Goal: Communication & Community: Answer question/provide support

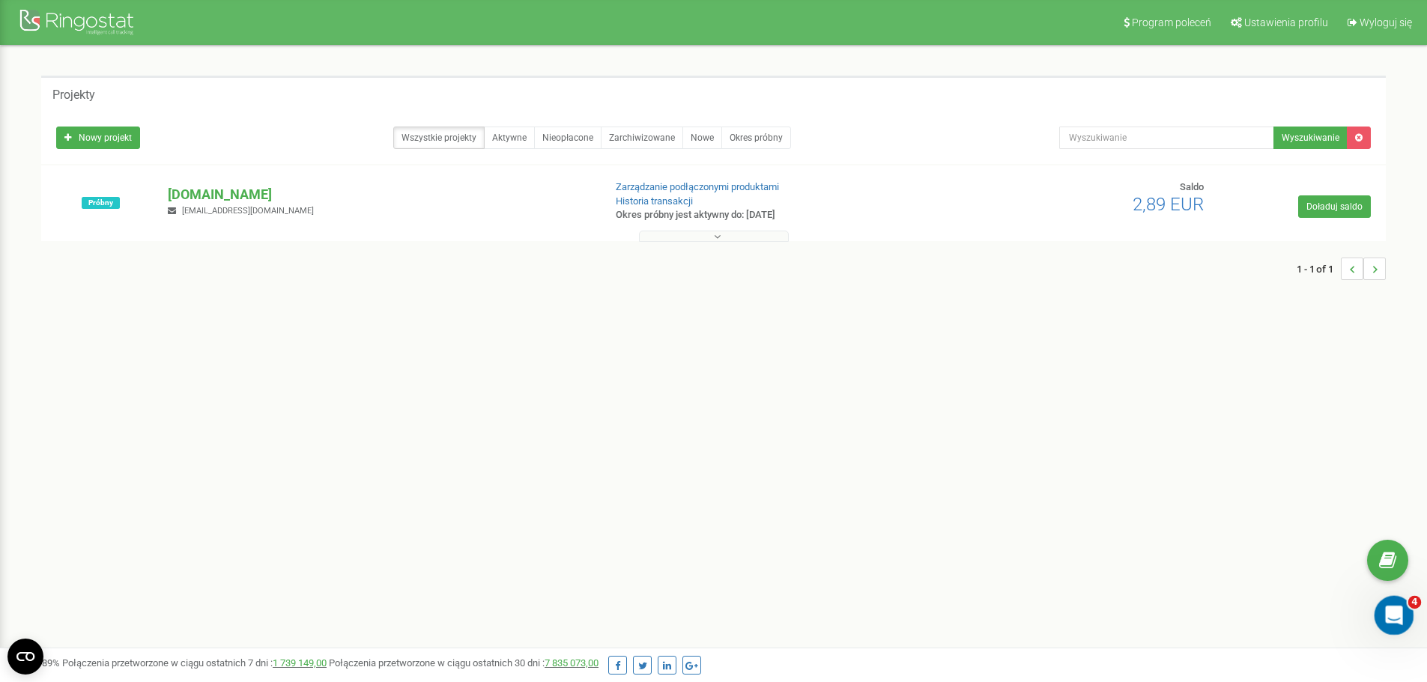
click at [1397, 616] on icon "Otwórz komunikator Intercom" at bounding box center [1392, 613] width 25 height 25
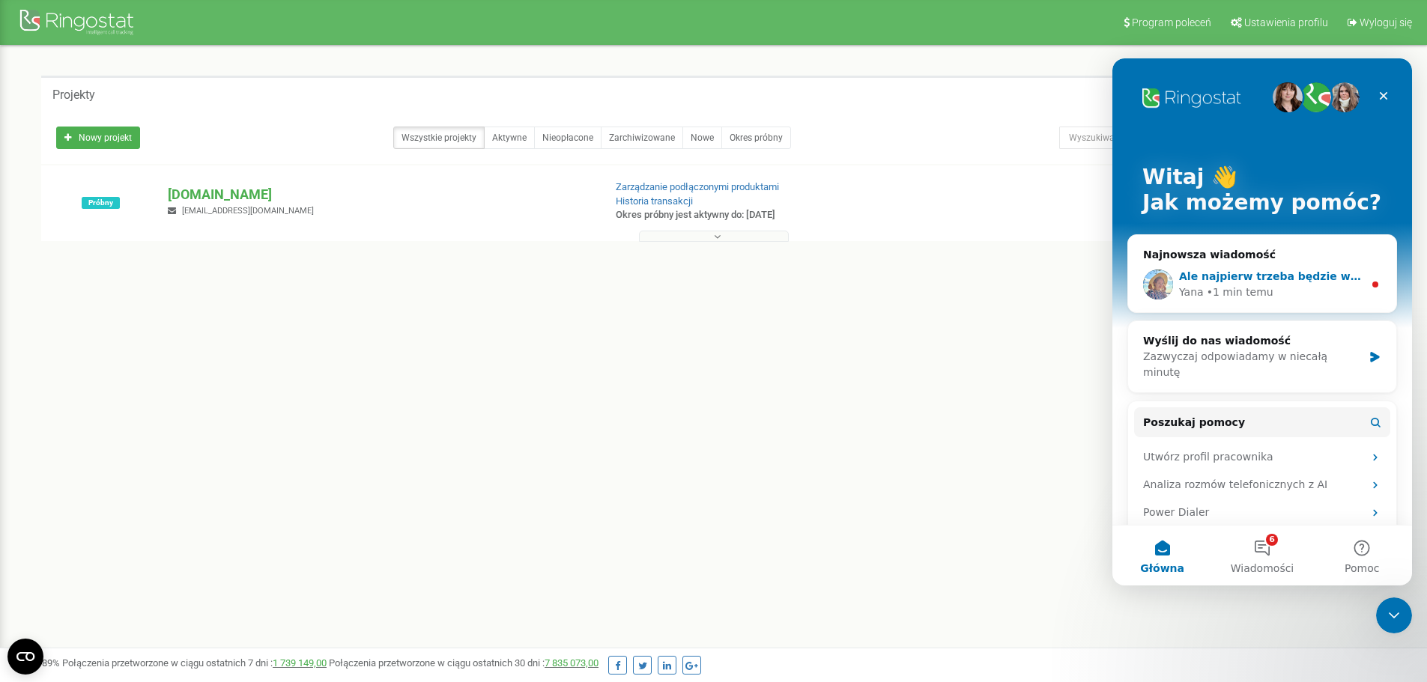
click at [1216, 273] on span "Ale najpierw trzeba będzie wyeksportować wszystkie te kontakty do pliku Excel" at bounding box center [1415, 276] width 473 height 12
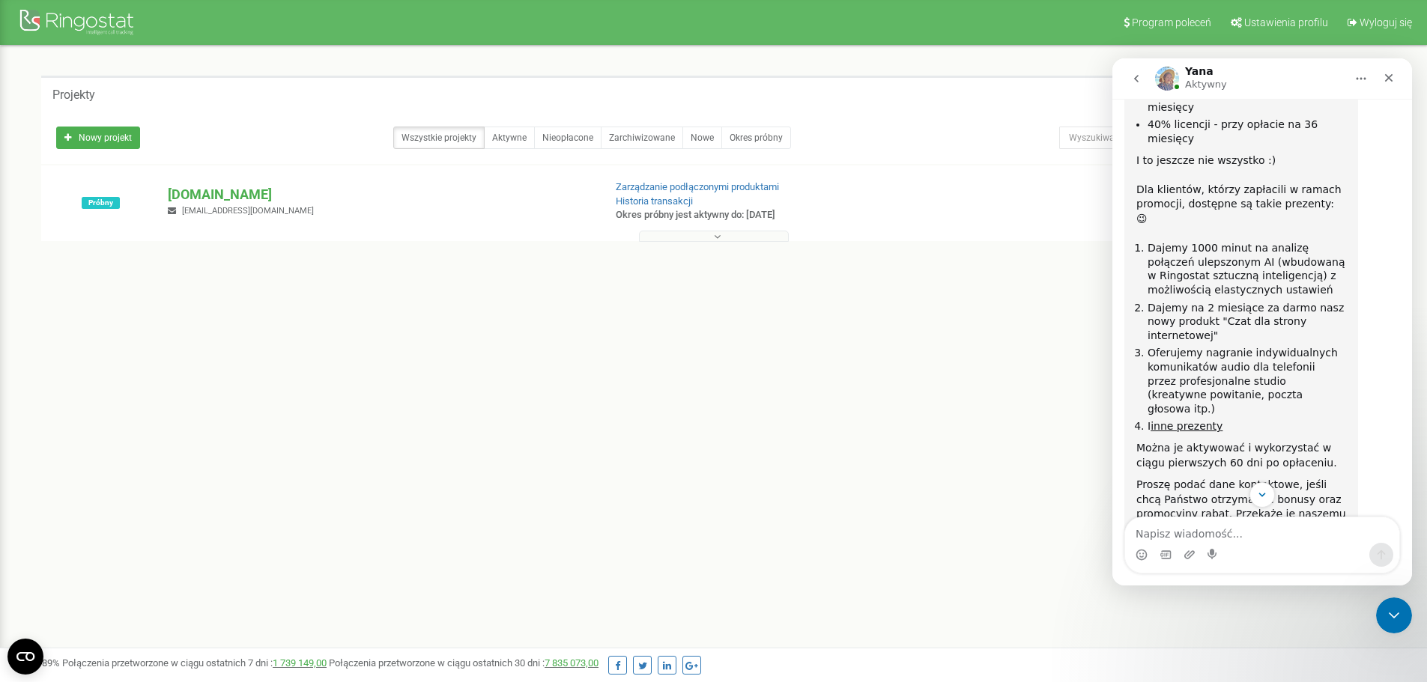
scroll to position [3624, 0]
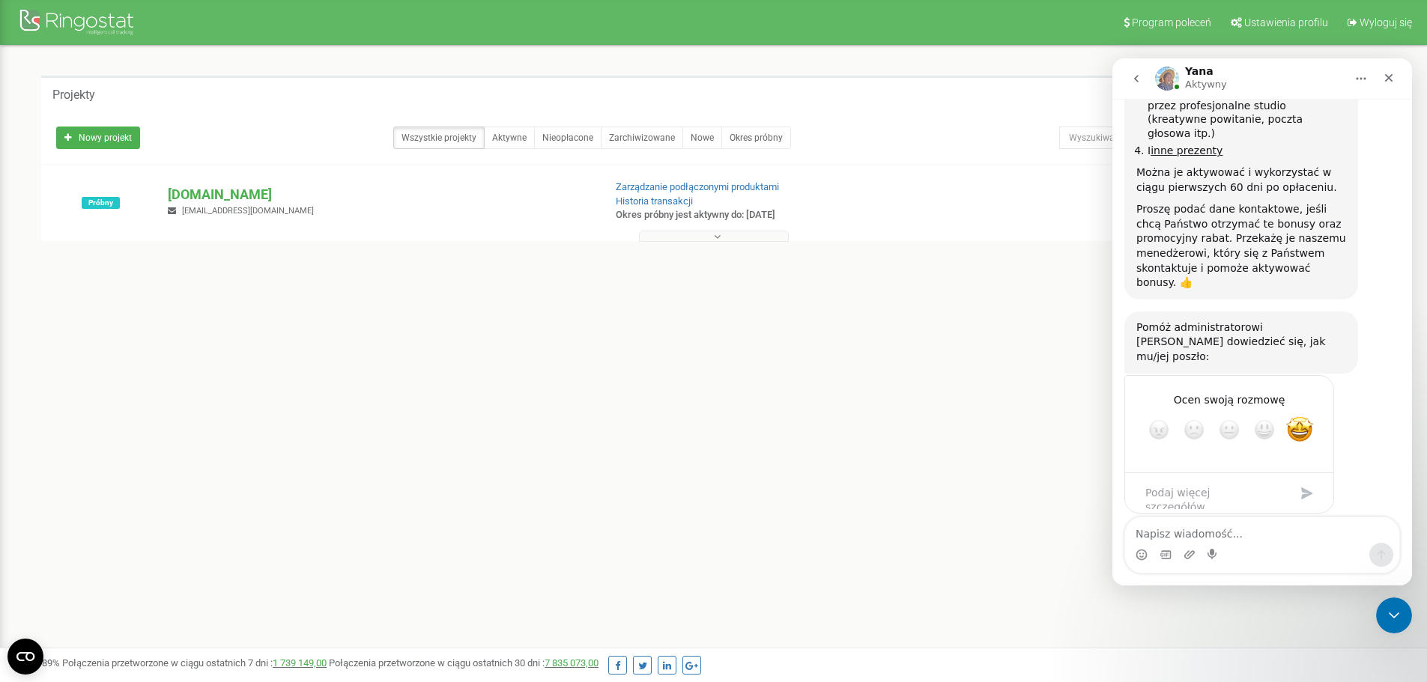
click at [1258, 534] on textarea "Napisz wiadomość..." at bounding box center [1262, 530] width 274 height 25
click at [1279, 682] on link "artykułu o MiniCRM" at bounding box center [1272, 694] width 101 height 12
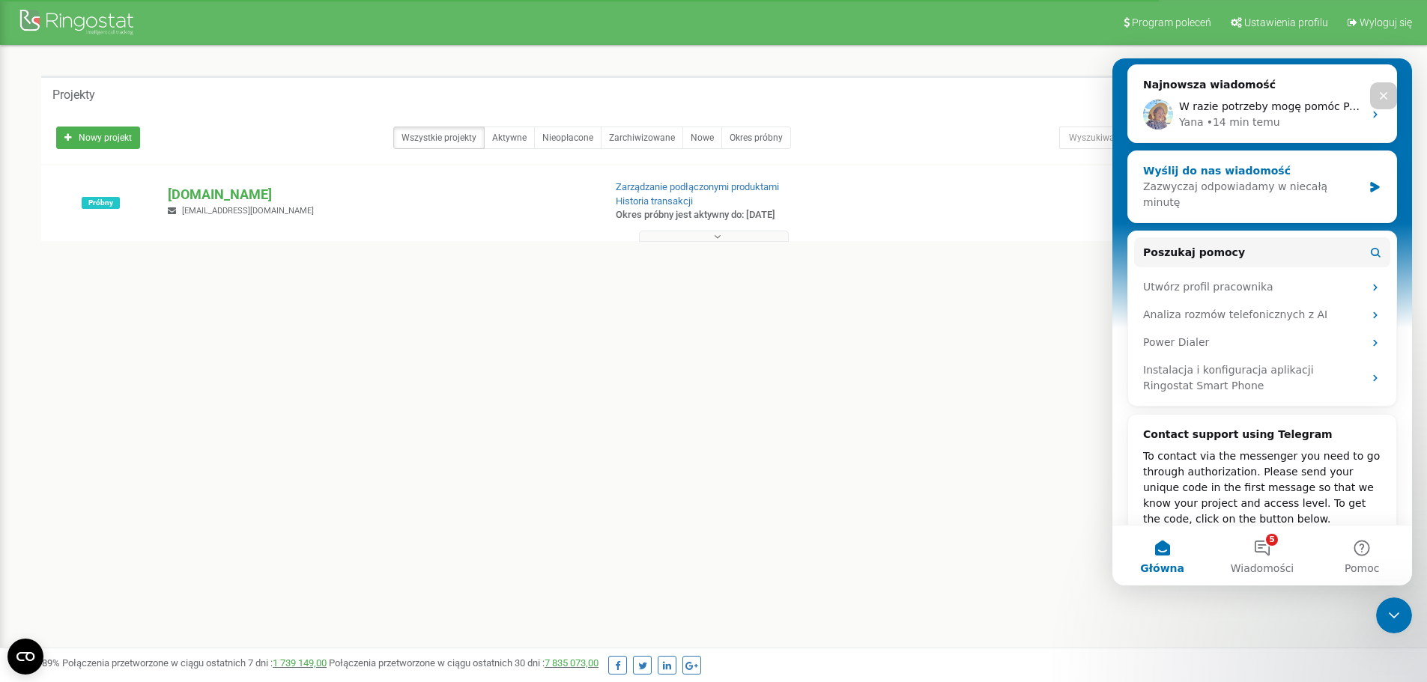
scroll to position [0, 0]
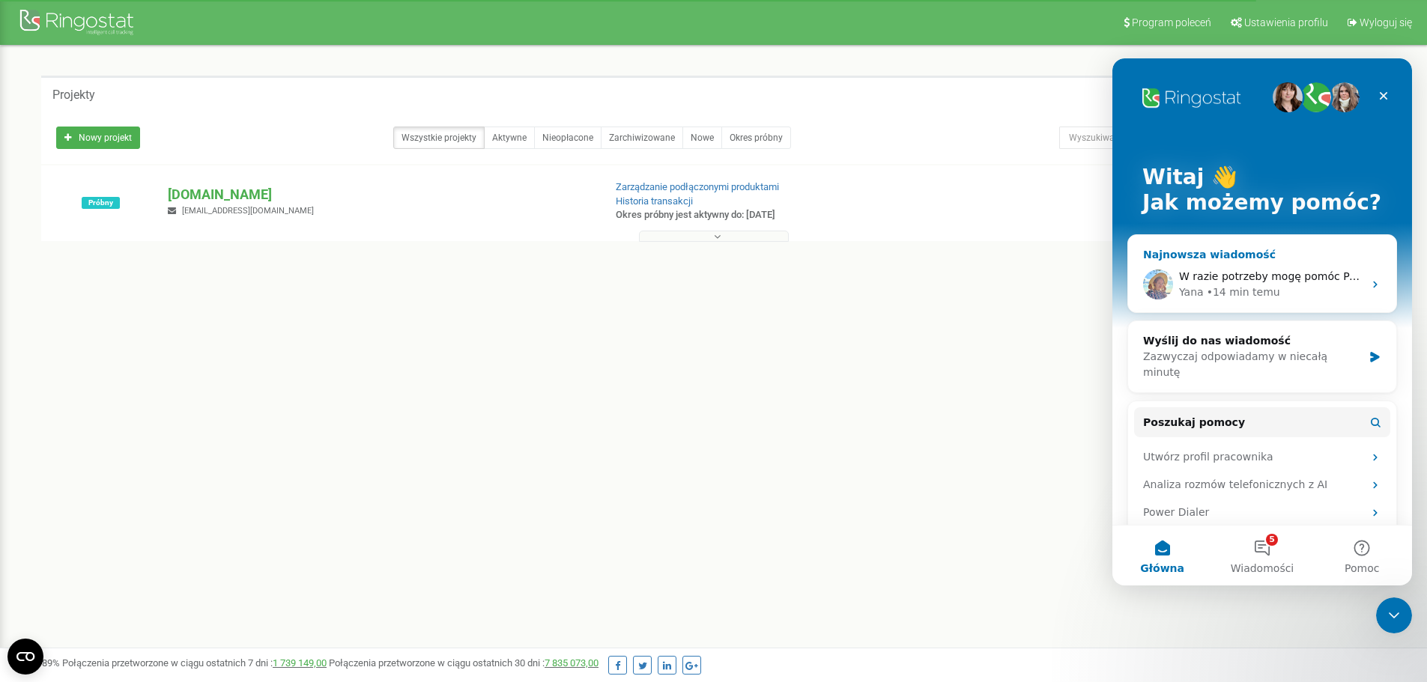
click at [1244, 277] on span "W razie potrzeby mogę pomóc Panu w załadowaniu pliku z kontaktami do naszego sy…" at bounding box center [1451, 276] width 544 height 12
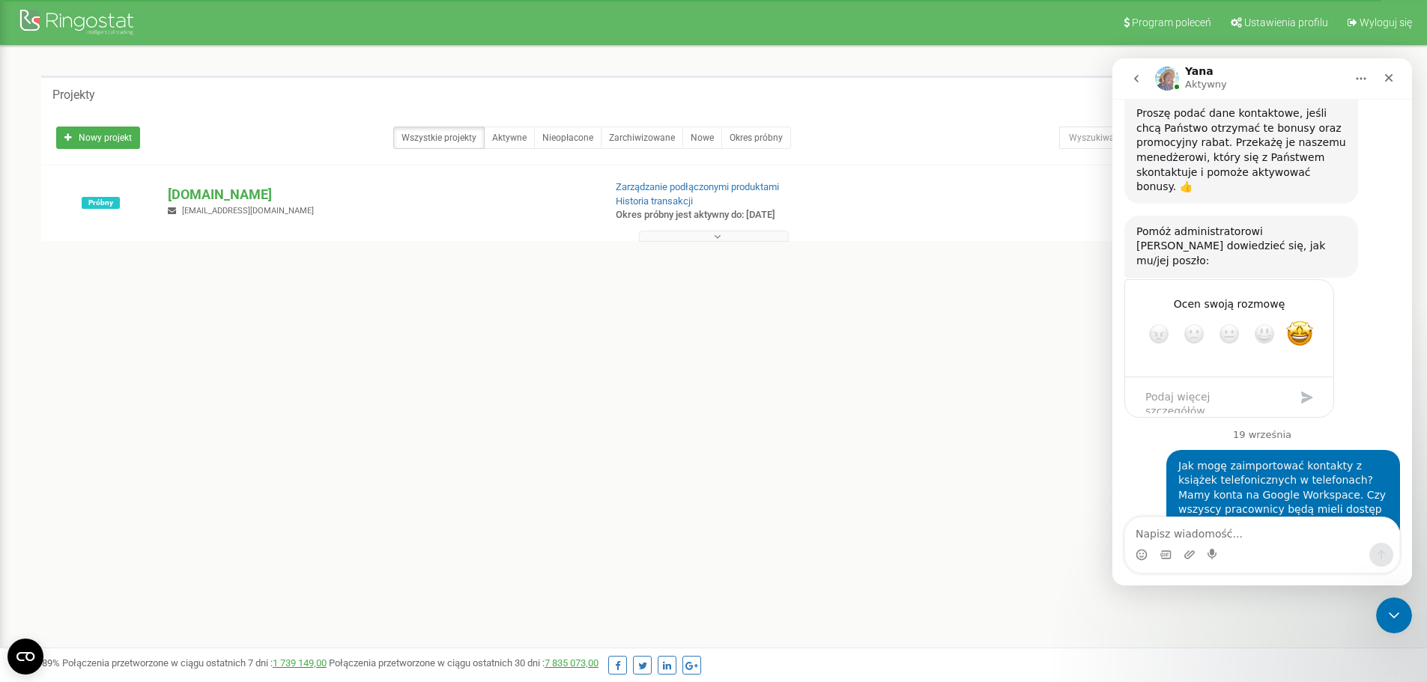
scroll to position [3561, 0]
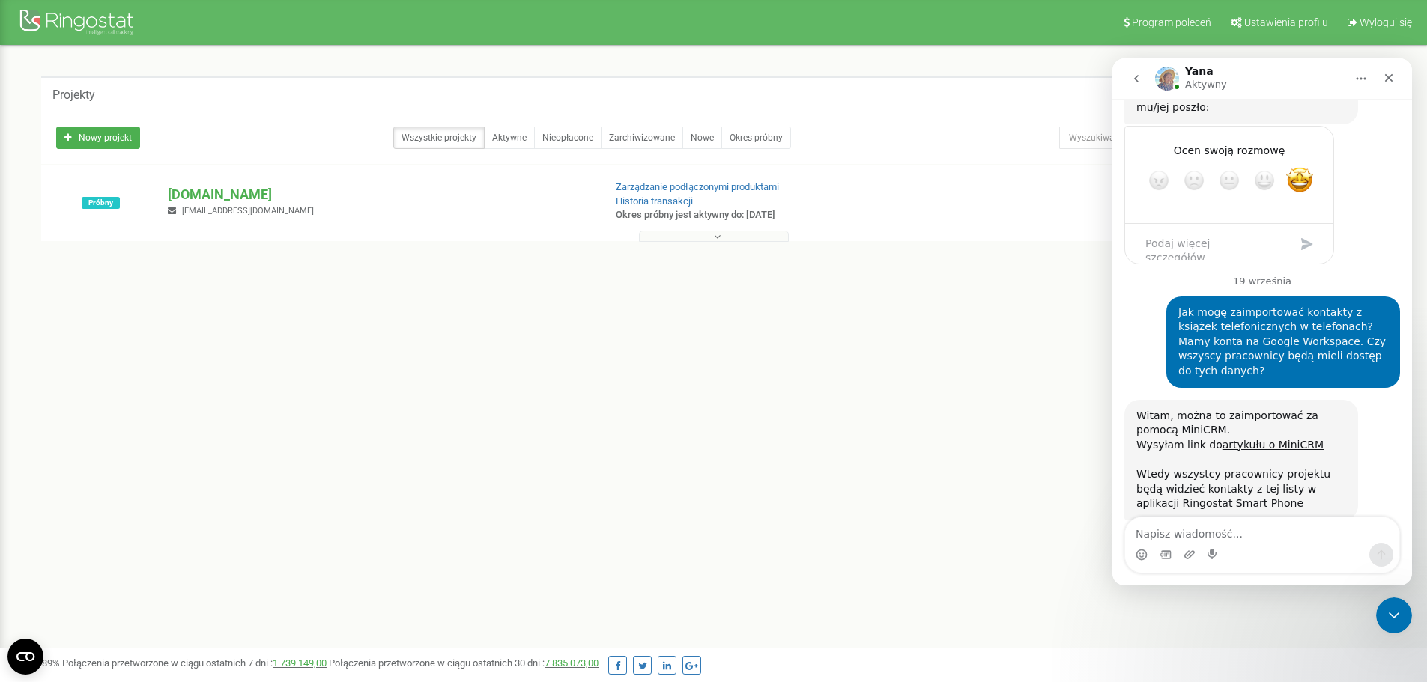
click at [1229, 543] on div "Komunikator Intercom" at bounding box center [1262, 555] width 274 height 24
click at [1231, 533] on textarea "Napisz wiadomość..." at bounding box center [1262, 530] width 274 height 25
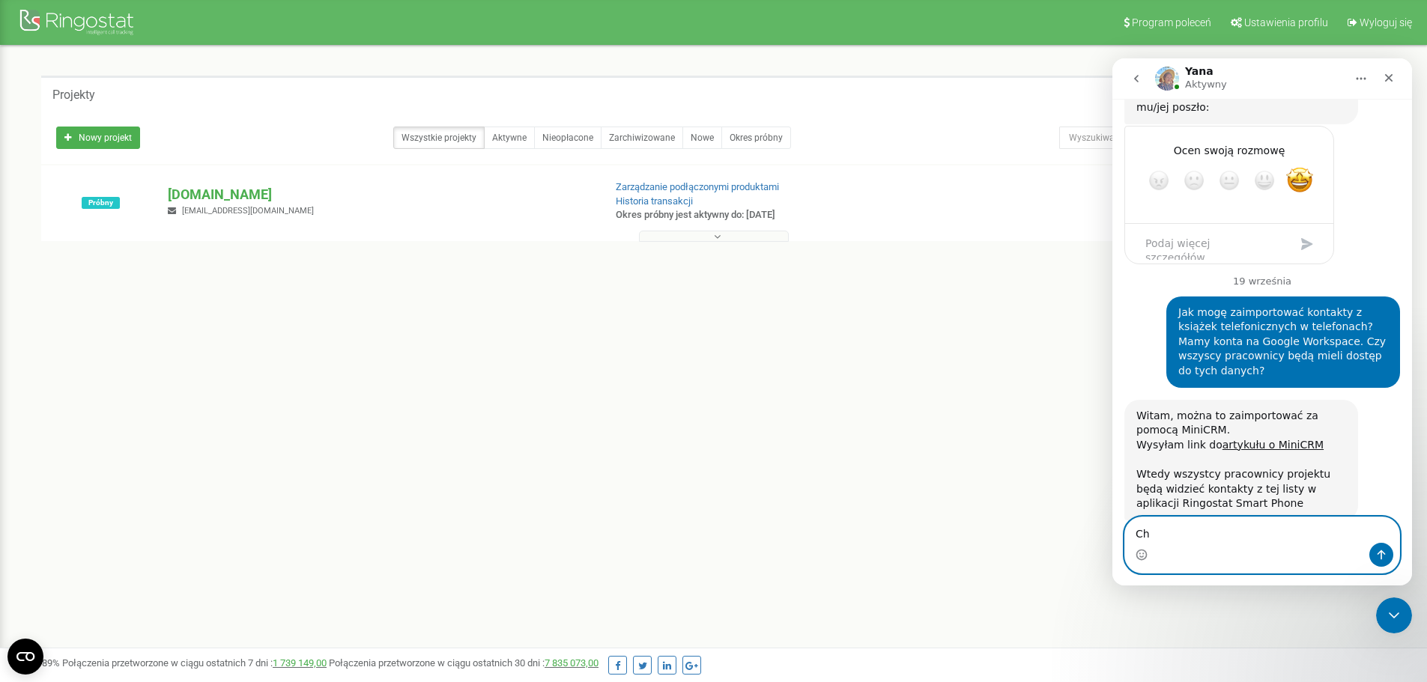
type textarea "C"
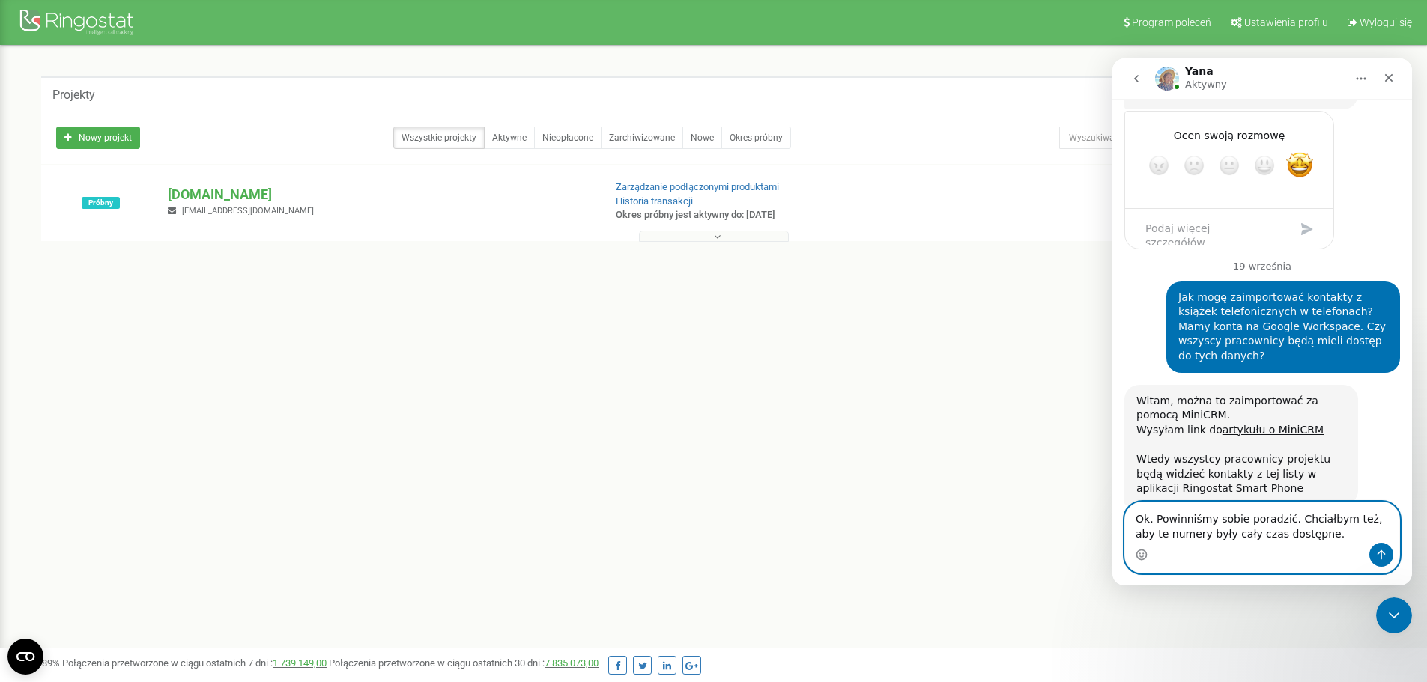
paste textarea "1. [PERSON_NAME]: [EMAIL_ADDRESS][DOMAIN_NAME], 48739102018 2. [PERSON_NAME]: […"
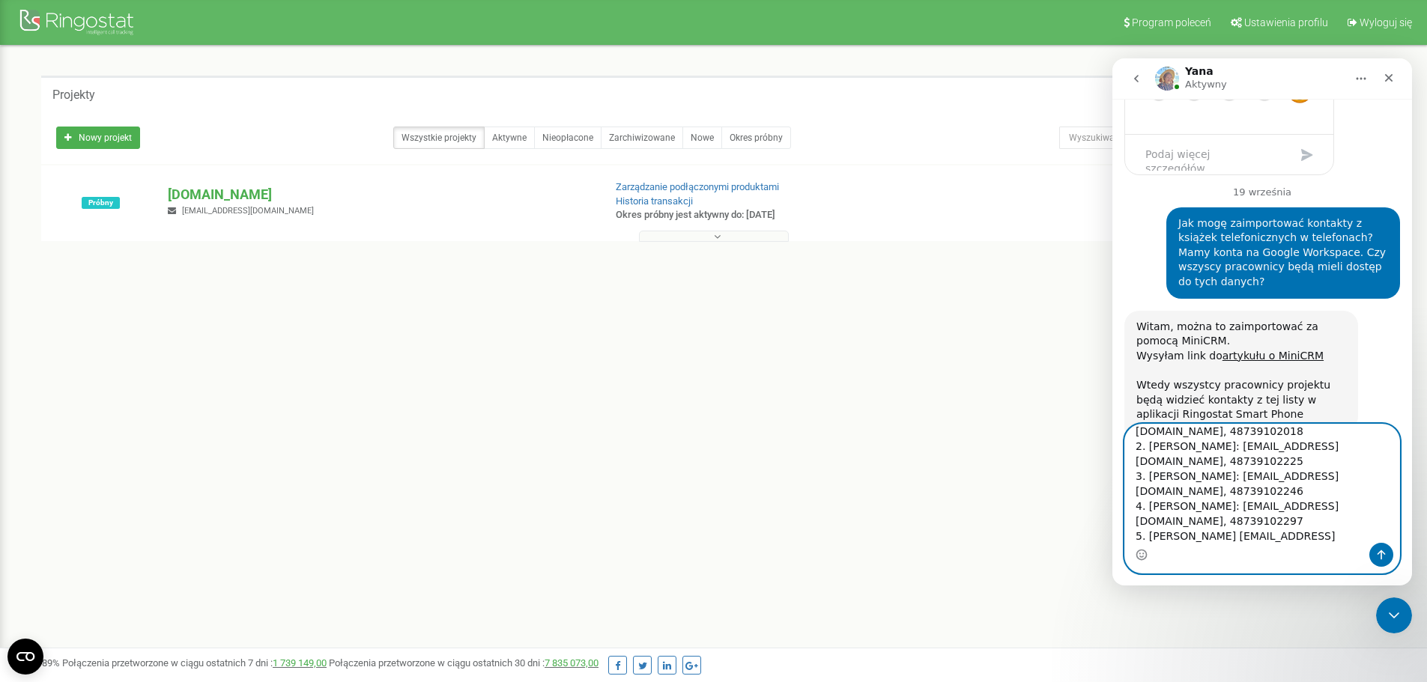
scroll to position [3968, 0]
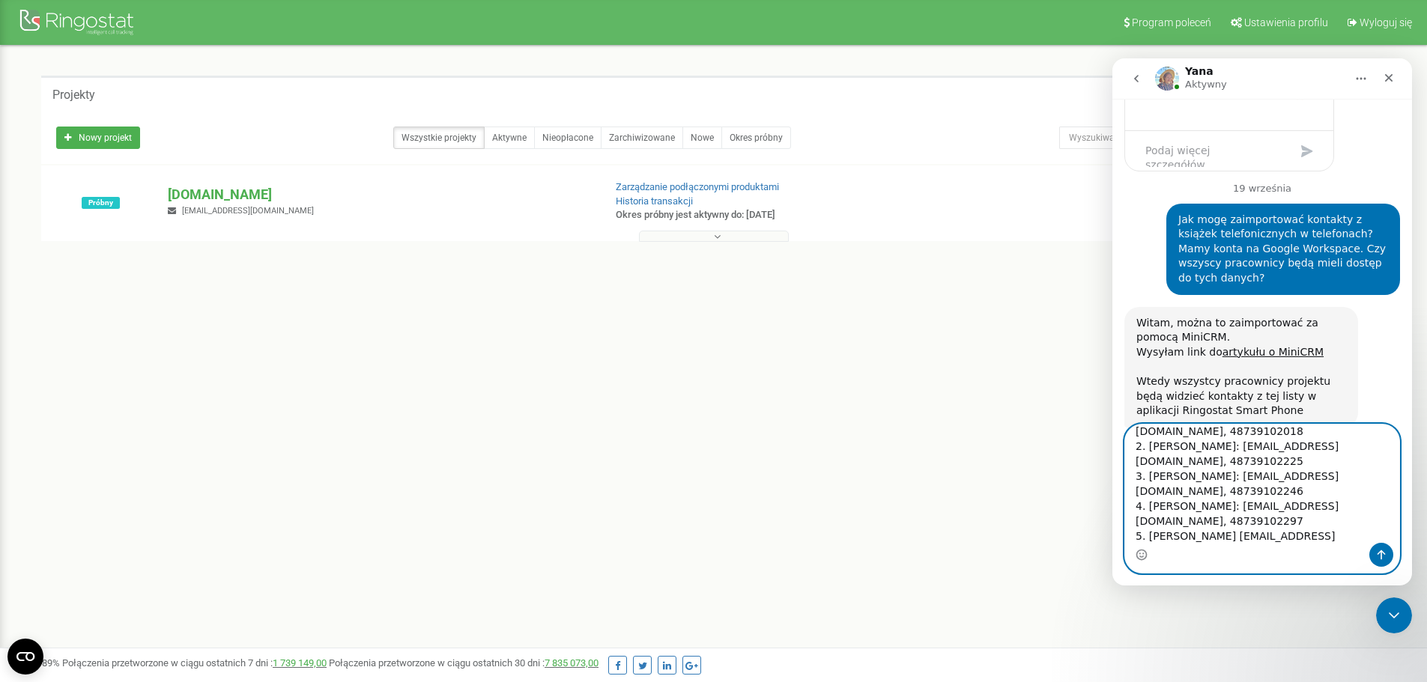
type textarea "Ok. Powinniśmy sobie poradzić. Chciałbym też, aby te numery były cały czas dost…"
click at [1385, 556] on icon "Wyślij wiadomość…" at bounding box center [1381, 555] width 12 height 12
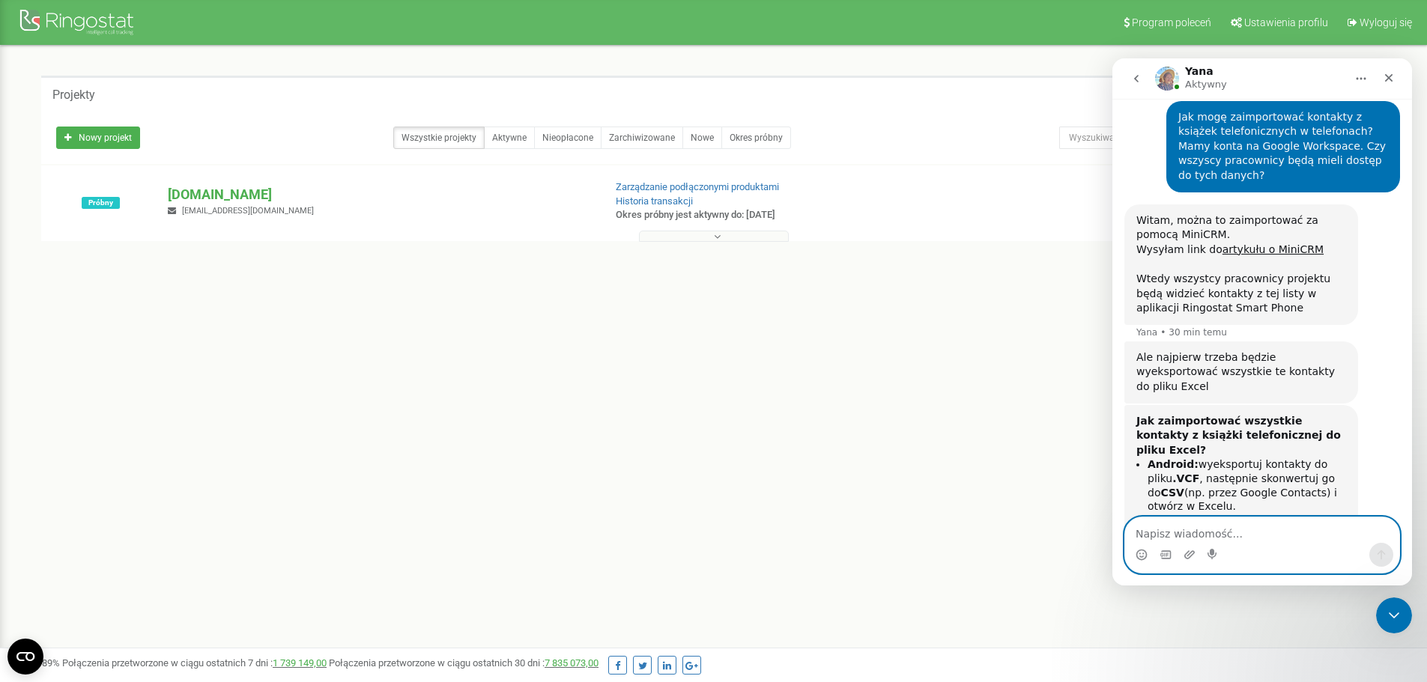
scroll to position [4081, 0]
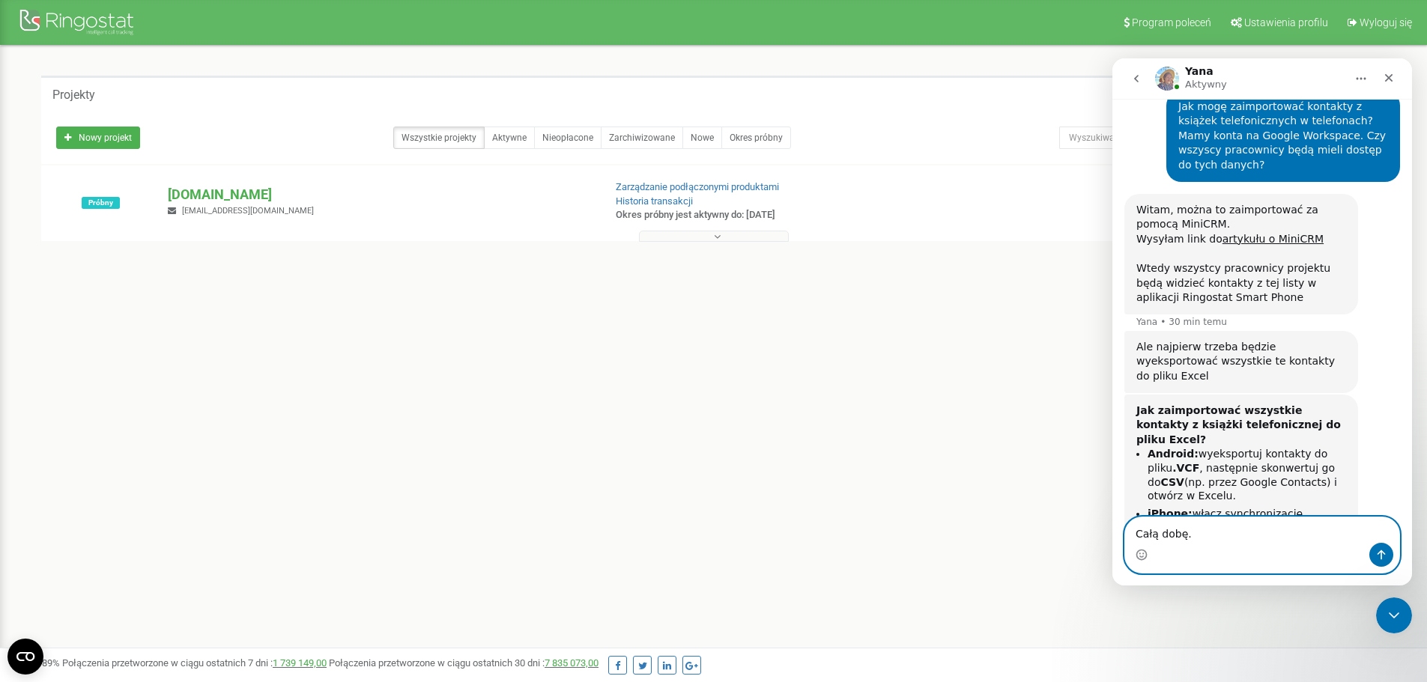
type textarea "Całą dobę."
click at [1378, 551] on icon "Wyślij wiadomość…" at bounding box center [1381, 555] width 12 height 12
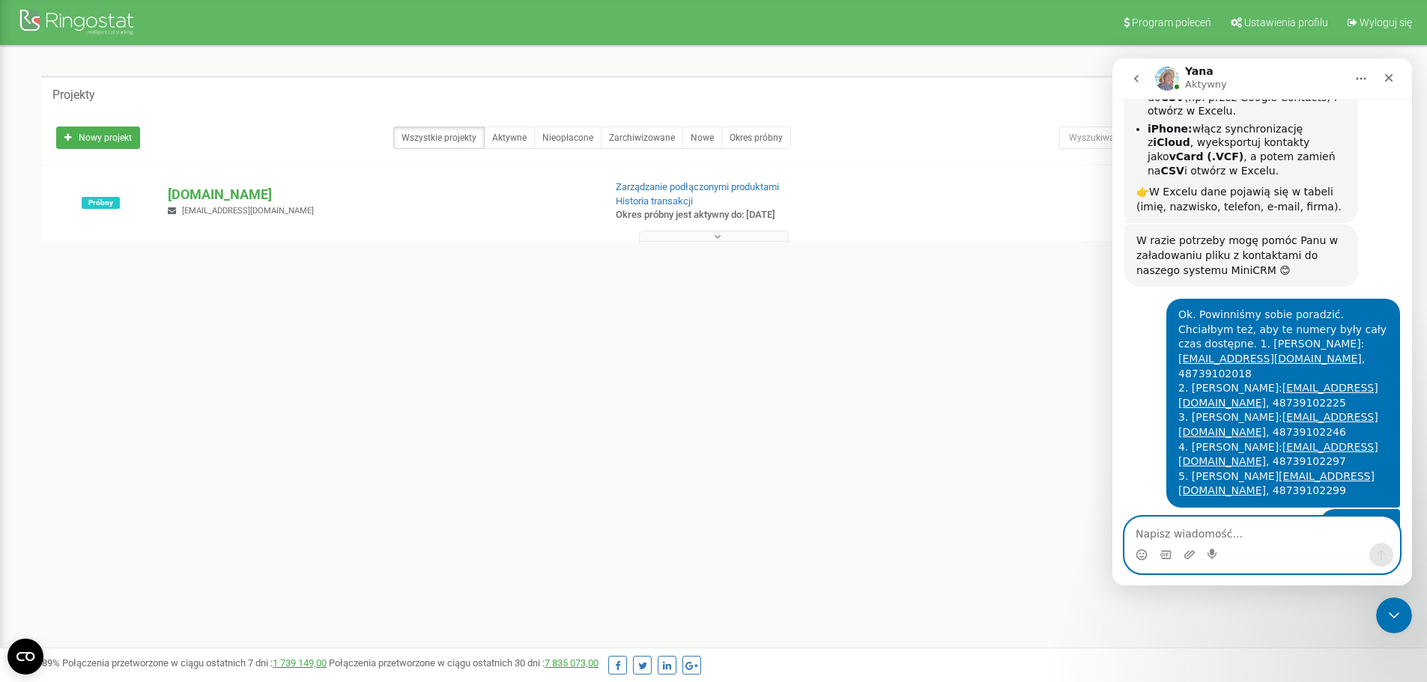
scroll to position [4472, 0]
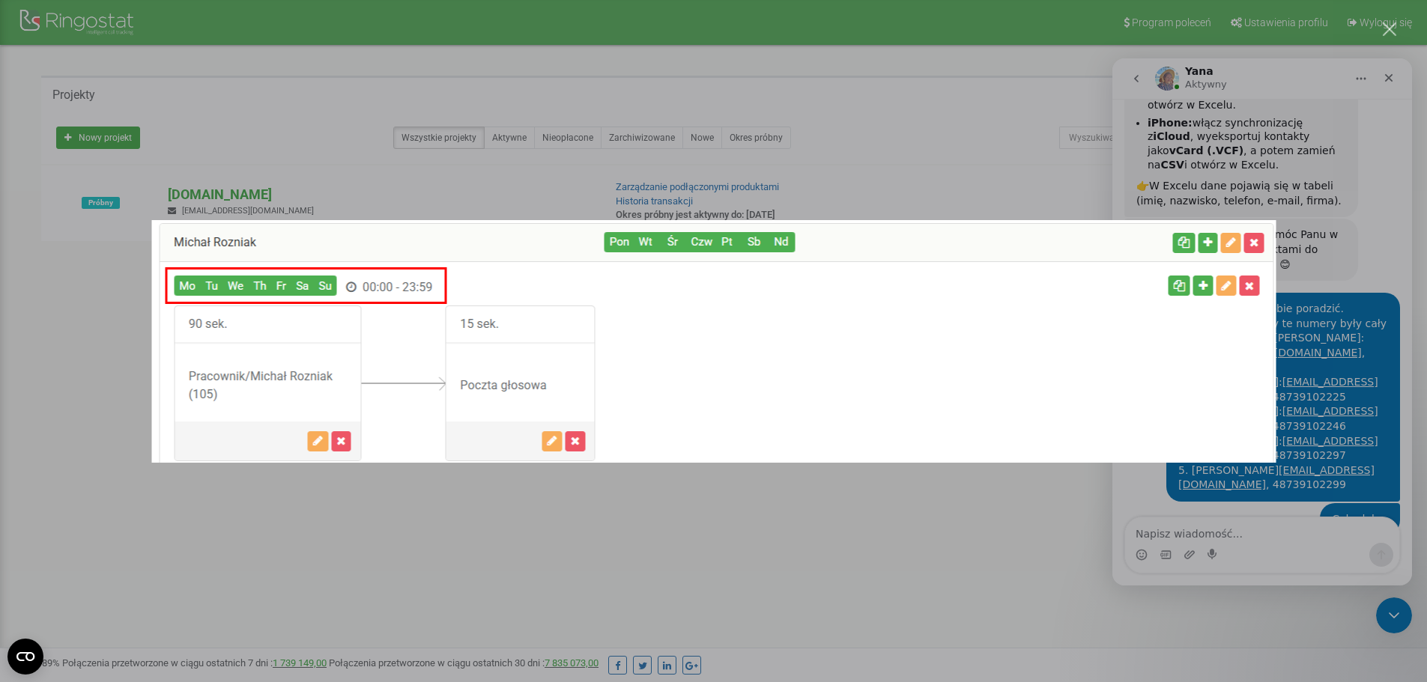
scroll to position [0, 0]
click at [904, 192] on div "Komunikator Intercom" at bounding box center [713, 341] width 1427 height 682
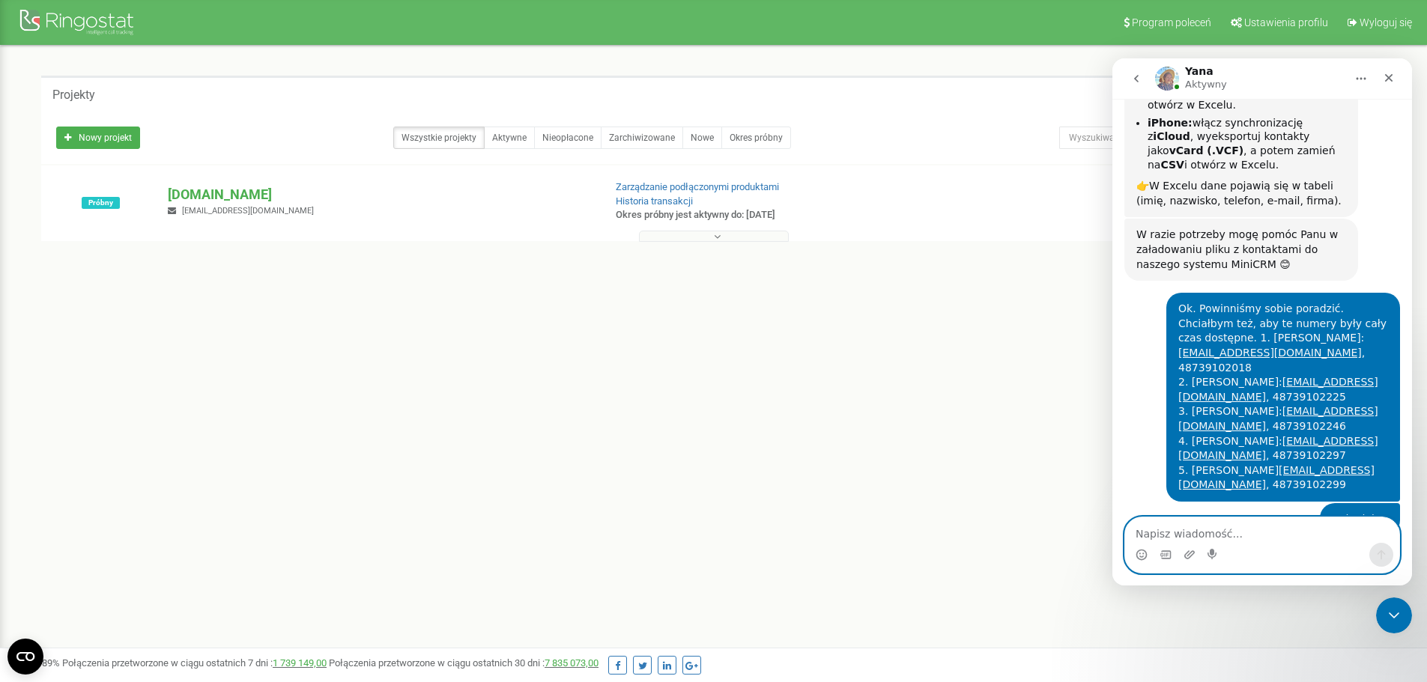
click at [1259, 536] on textarea "Napisz wiadomość..." at bounding box center [1262, 530] width 274 height 25
click at [1202, 531] on textarea "Napisz wiadomość..." at bounding box center [1262, 530] width 274 height 25
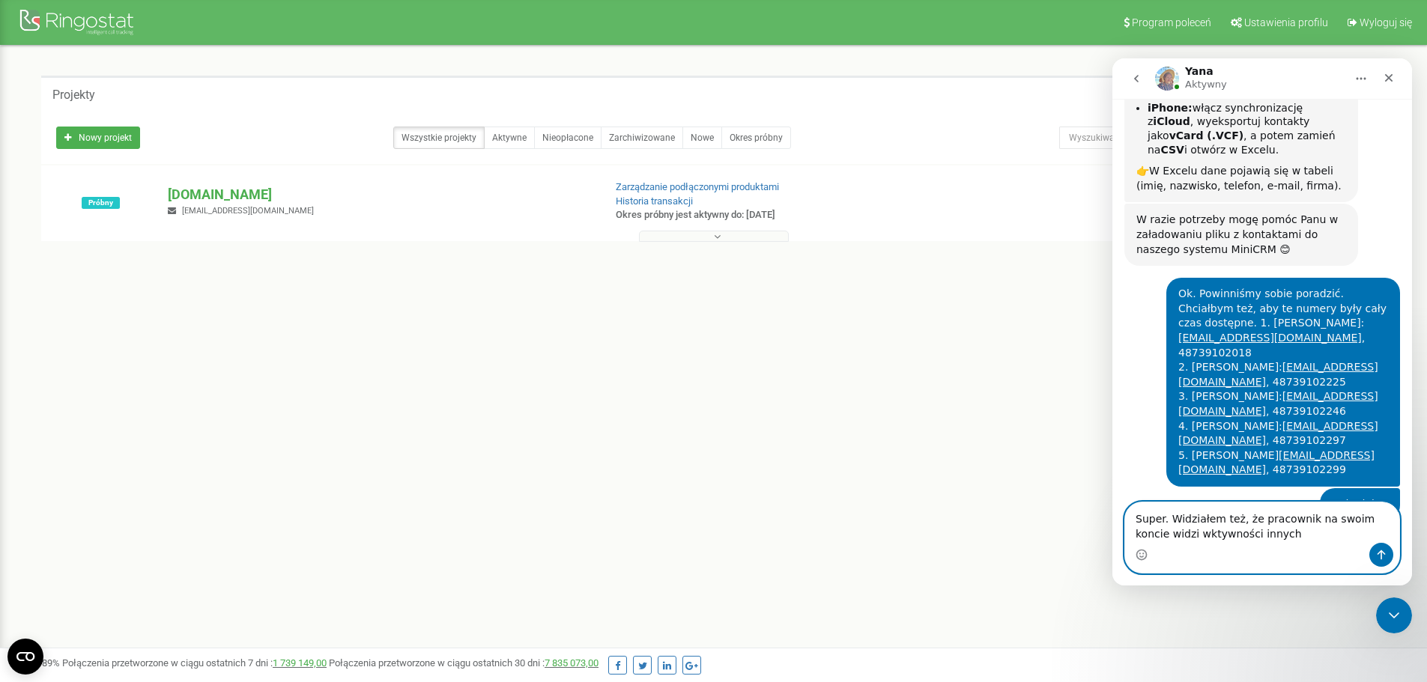
click at [1164, 535] on textarea "Super. Widziałem też, że pracownik na swoim koncie widzi wktywności innych" at bounding box center [1262, 523] width 274 height 40
click at [1264, 536] on textarea "Super. Widziałem też, że pracownik na swoim koncie widzi aktywności innych" at bounding box center [1262, 523] width 274 height 40
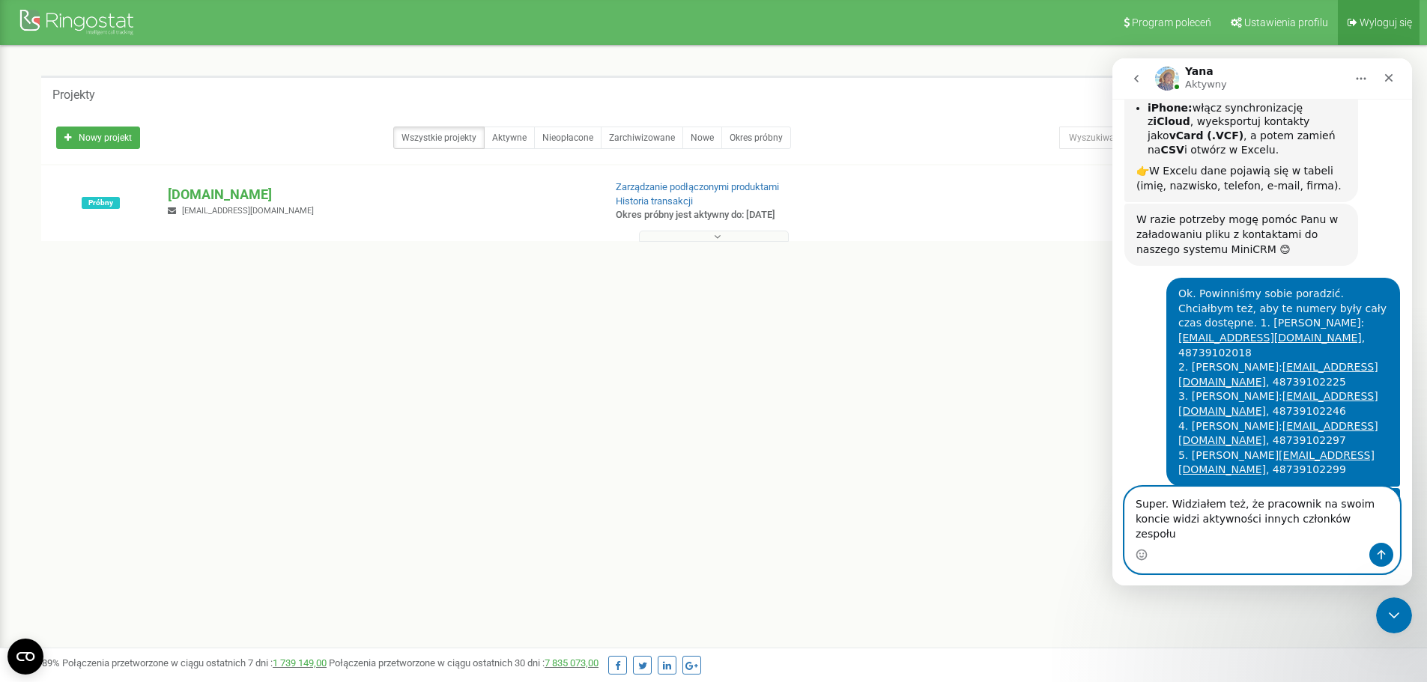
type textarea "Super. Widziałem też, że pracownik na swoim koncie widzi aktywności innych czło…"
click at [1383, 27] on span "Wyloguj się" at bounding box center [1385, 22] width 52 height 12
